Goal: Navigation & Orientation: Find specific page/section

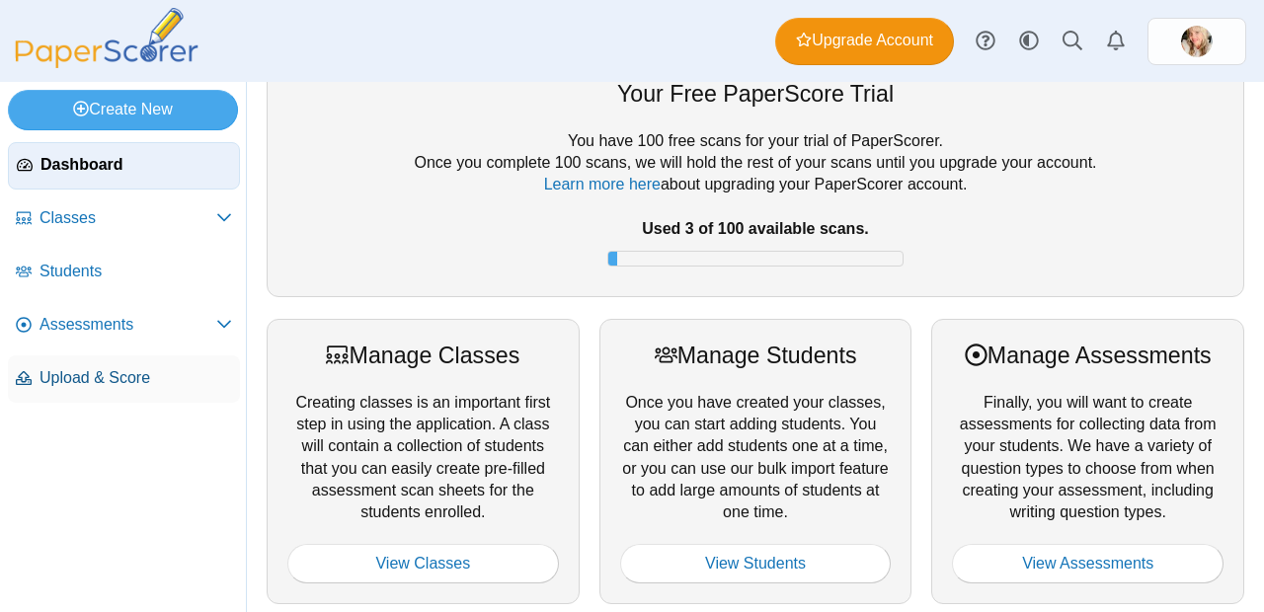
scroll to position [35, 0]
click at [55, 387] on span "Upload & Score" at bounding box center [136, 378] width 193 height 22
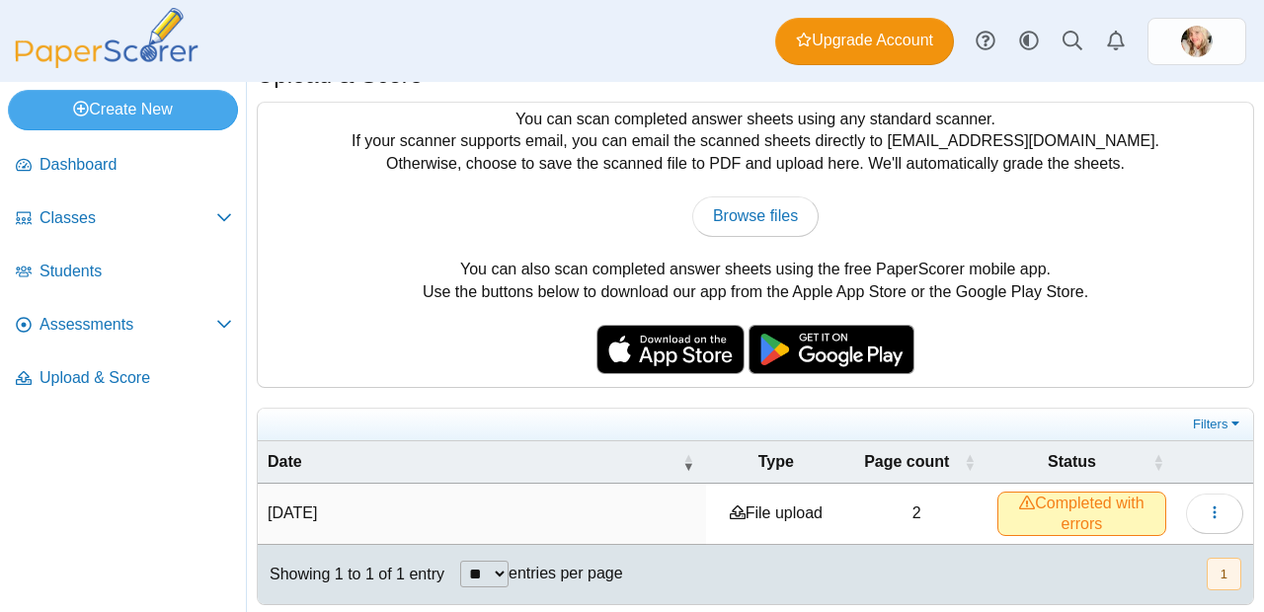
scroll to position [44, 0]
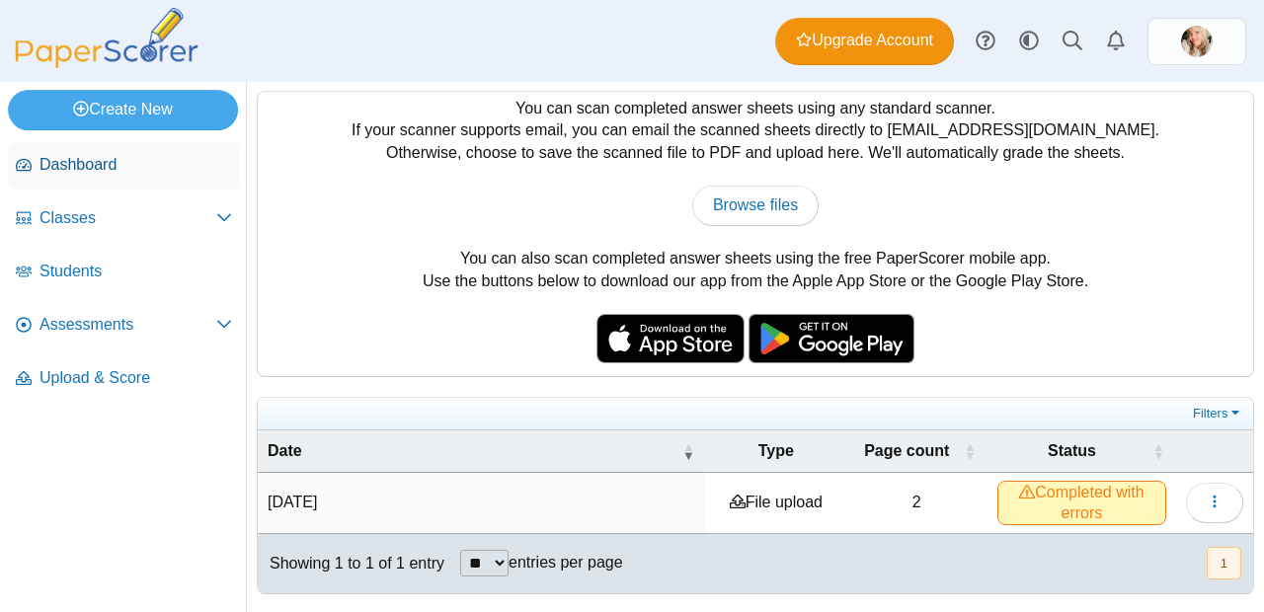
click at [113, 155] on span "Dashboard" at bounding box center [136, 165] width 193 height 22
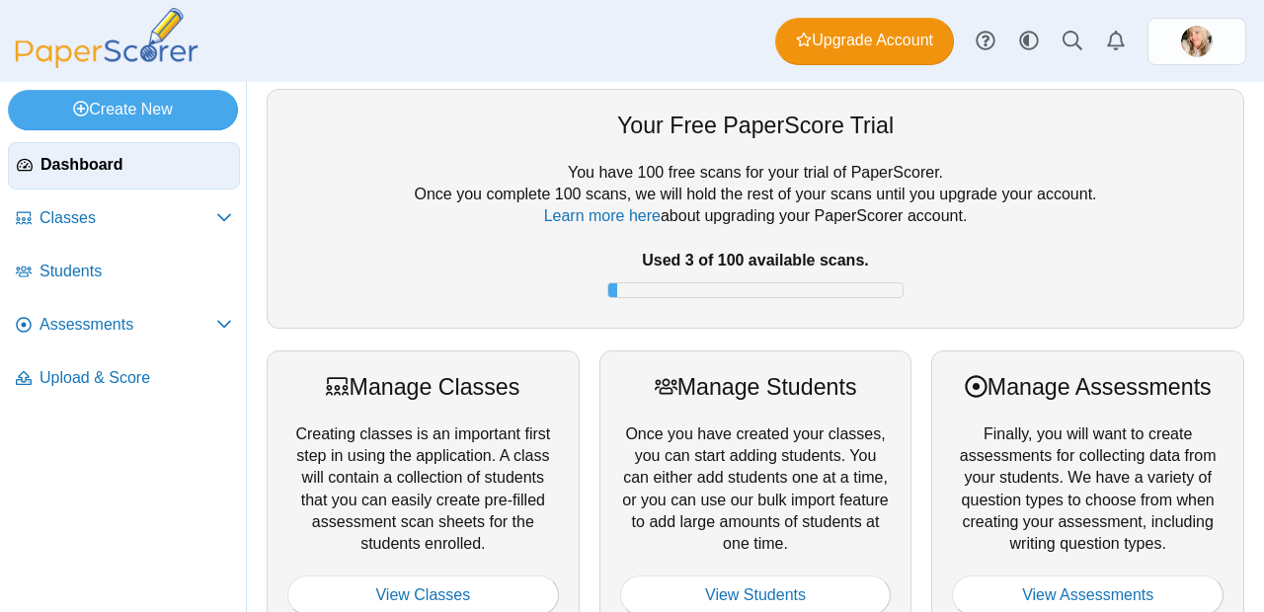
scroll to position [4, 0]
click at [604, 206] on link "Learn more here" at bounding box center [602, 214] width 117 height 17
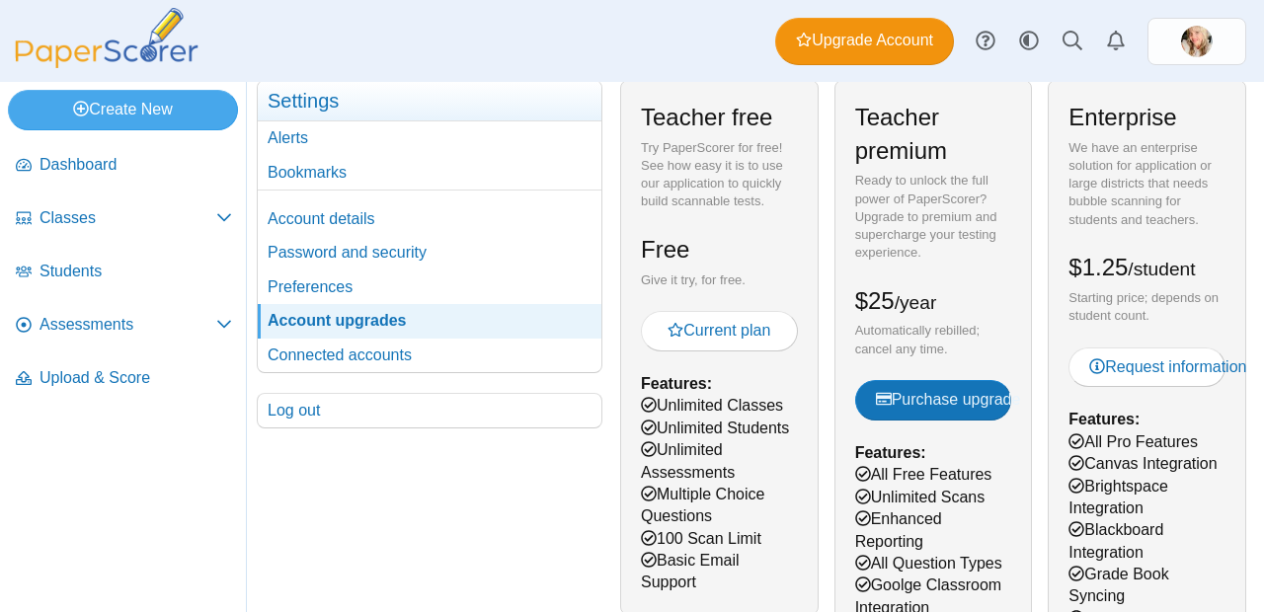
scroll to position [104, 0]
